Goal: Navigation & Orientation: Find specific page/section

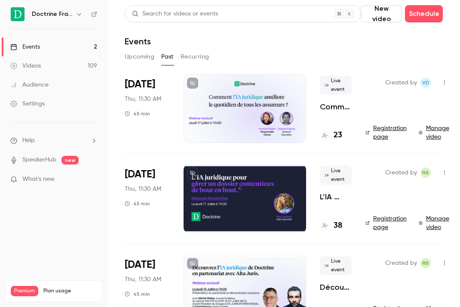
click at [51, 13] on h6 "Doctrine France" at bounding box center [52, 14] width 40 height 9
click at [73, 16] on div "Doctrine France" at bounding box center [58, 14] width 52 height 10
click at [79, 17] on icon "button" at bounding box center [79, 14] width 7 height 7
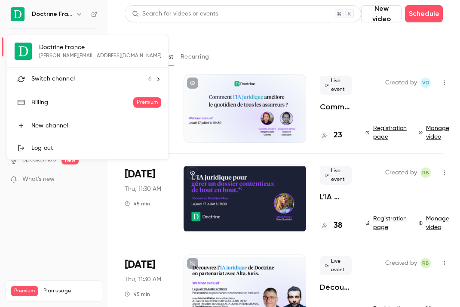
click at [76, 76] on div "Switch channel 6" at bounding box center [91, 78] width 120 height 9
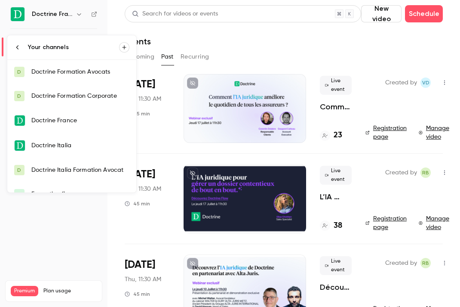
click at [86, 67] on div "Doctrine Formation Avocats" at bounding box center [80, 71] width 98 height 9
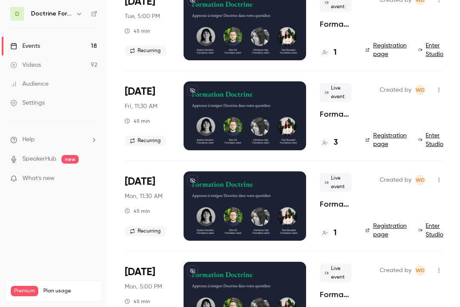
scroll to position [262, 0]
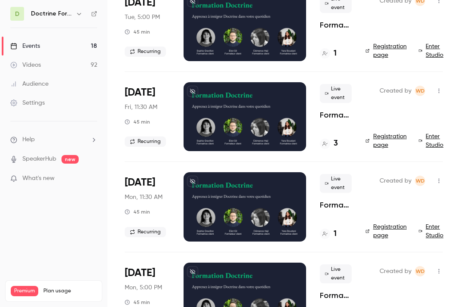
click at [382, 139] on link "Registration page" at bounding box center [386, 140] width 43 height 17
